Goal: Task Accomplishment & Management: Use online tool/utility

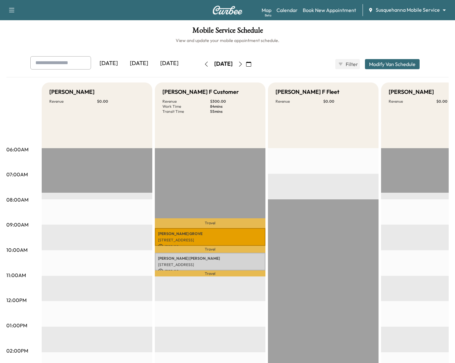
click at [423, 13] on body "Support Log Out Map Beta Calendar Book New Appointment Susquehanna Mobile Servi…" at bounding box center [227, 181] width 455 height 363
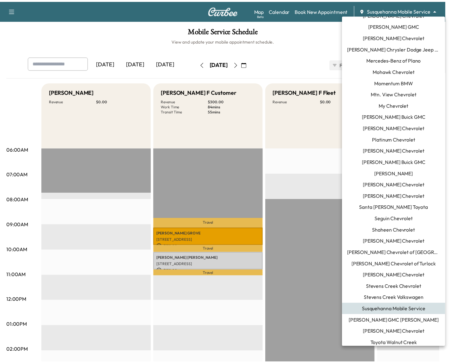
scroll to position [372, 0]
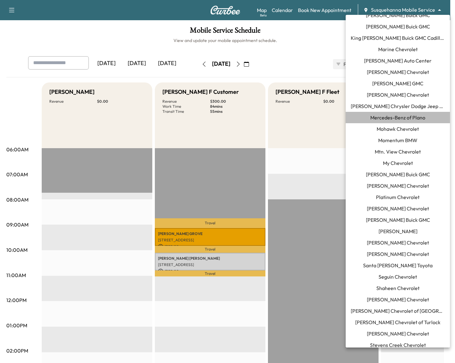
click at [403, 121] on li "Mercedes-Benz of Plano" at bounding box center [398, 117] width 104 height 11
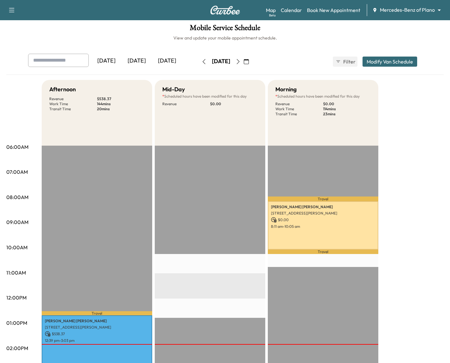
scroll to position [4, 0]
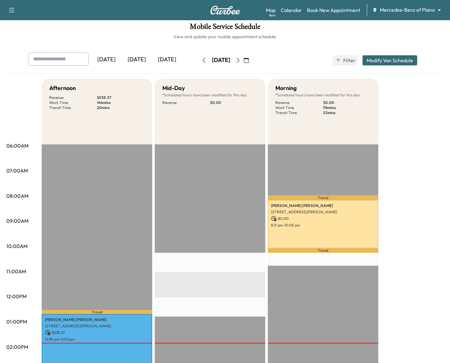
click at [241, 61] on icon "button" at bounding box center [238, 60] width 5 height 5
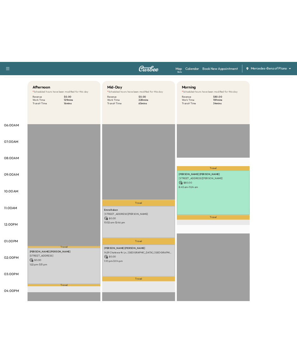
scroll to position [53, 0]
